Goal: Transaction & Acquisition: Purchase product/service

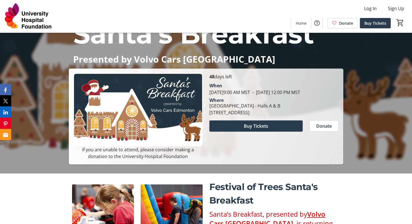
scroll to position [57, 0]
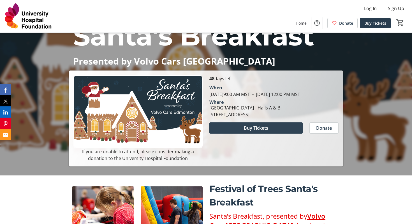
click at [250, 131] on span "Buy Tickets" at bounding box center [256, 128] width 24 height 7
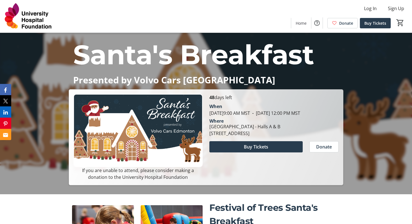
scroll to position [57, 0]
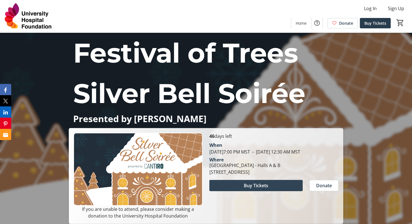
click at [254, 189] on span "Buy Tickets" at bounding box center [256, 185] width 24 height 7
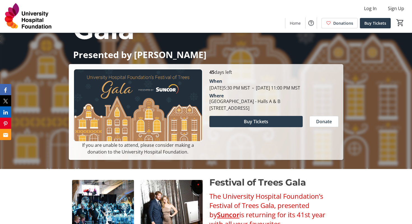
scroll to position [65, 0]
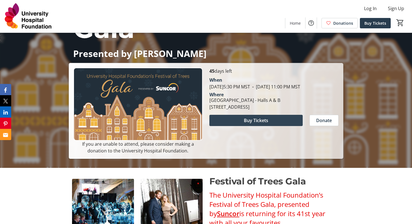
click at [245, 124] on span "Buy Tickets" at bounding box center [256, 120] width 24 height 7
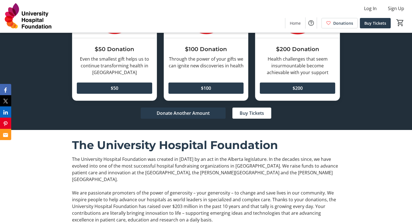
scroll to position [1221, 0]
